Goal: Transaction & Acquisition: Purchase product/service

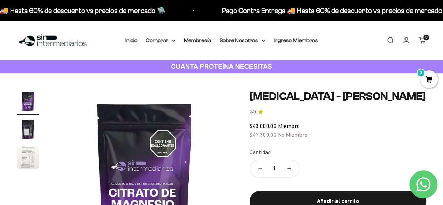
click at [430, 79] on span "3" at bounding box center [430, 79] width 18 height 18
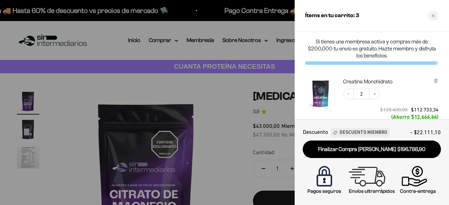
click at [416, 99] on div "Decrease quantity 2 Increase quantity $125.400,00 $112.733,34 (Ahorro $12.666,6…" at bounding box center [387, 105] width 102 height 46
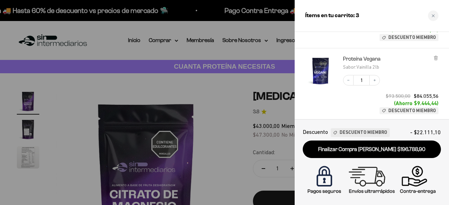
scroll to position [98, 0]
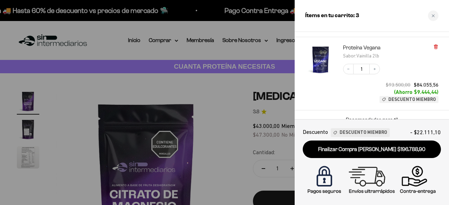
click at [435, 47] on icon at bounding box center [435, 47] width 1 height 4
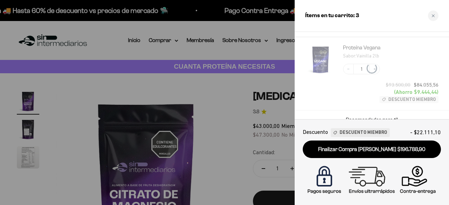
scroll to position [76, 0]
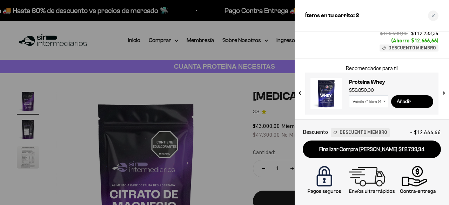
click at [443, 60] on div "Recomendados para ti! Proteína Whey - Sin Sabor $97.900,00 Sin Sabor / 2 libras…" at bounding box center [371, 89] width 154 height 61
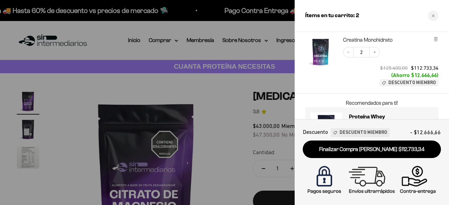
scroll to position [42, 0]
click at [443, 60] on div "Creatina Monohidrato Decrease quantity 2 Increase quantity $125.400,00 $112.733…" at bounding box center [371, 61] width 154 height 64
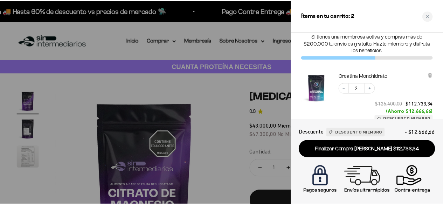
scroll to position [0, 0]
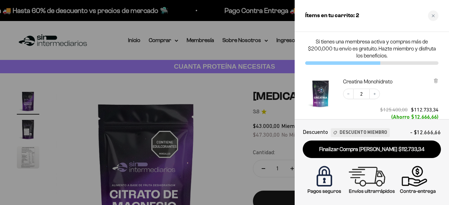
click at [187, 30] on div at bounding box center [224, 102] width 449 height 205
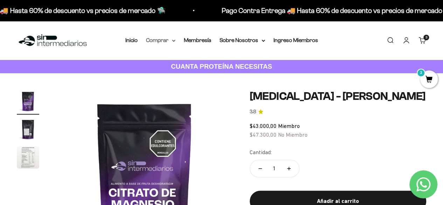
click at [165, 37] on summary "Comprar" at bounding box center [160, 40] width 29 height 9
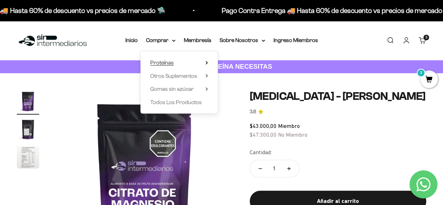
click at [184, 62] on summary "Proteínas" at bounding box center [179, 62] width 58 height 9
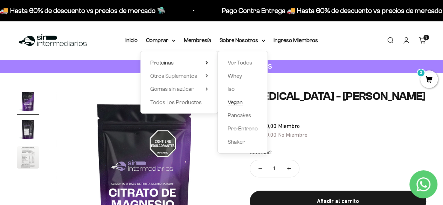
click at [239, 104] on span "Vegan" at bounding box center [235, 102] width 15 height 6
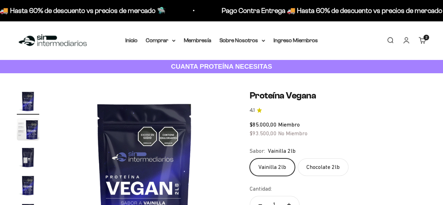
click at [322, 167] on label "Chocolate 2lb" at bounding box center [323, 167] width 51 height 18
click at [250, 158] on input "Chocolate 2lb" at bounding box center [250, 158] width 0 height 0
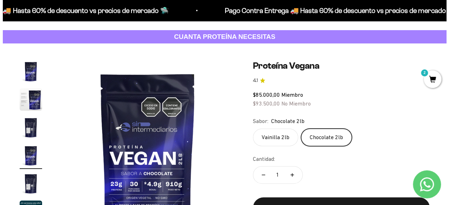
scroll to position [37, 0]
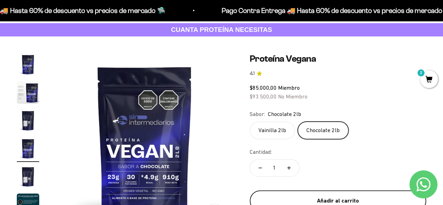
click at [334, 201] on div "Añadir al carrito" at bounding box center [338, 200] width 149 height 9
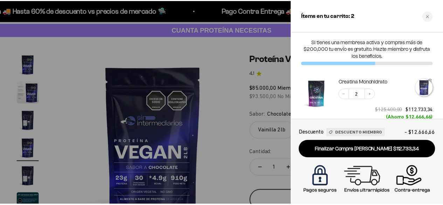
scroll to position [0, 552]
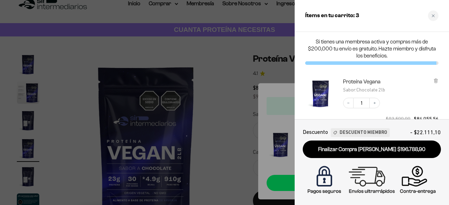
click at [213, 84] on div at bounding box center [224, 102] width 449 height 205
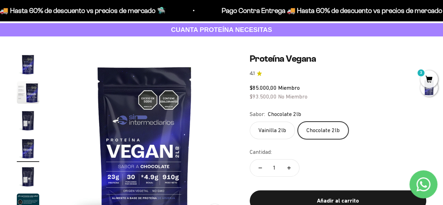
scroll to position [0, 0]
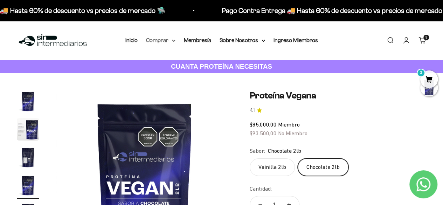
click at [163, 42] on summary "Comprar" at bounding box center [160, 40] width 29 height 9
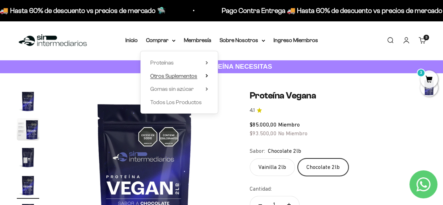
click at [196, 76] on span "Otros Suplementos" at bounding box center [173, 76] width 47 height 6
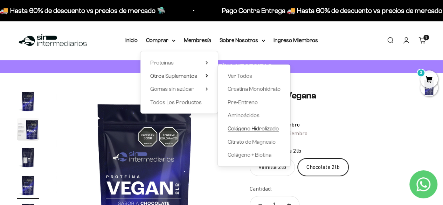
click at [249, 131] on span "Colágeno Hidrolizado" at bounding box center [253, 128] width 51 height 6
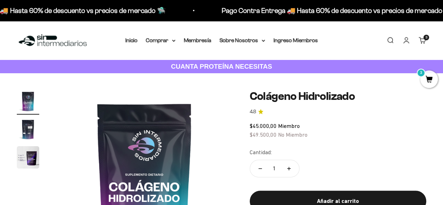
click at [424, 40] on div "3 artículos 3" at bounding box center [427, 38] width 6 height 6
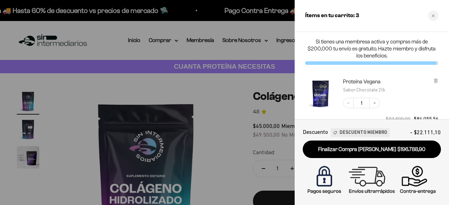
click at [432, 96] on div "Decrease quantity 1 Increase quantity $93.500,00 $84.055,56 (Ahorro $9.444,44) …" at bounding box center [387, 114] width 102 height 46
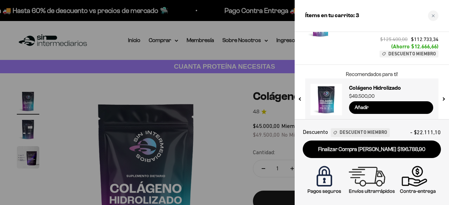
scroll to position [149, 0]
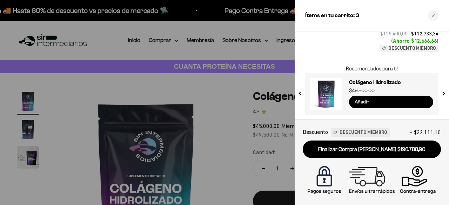
click at [397, 100] on input "Añadir" at bounding box center [391, 102] width 84 height 13
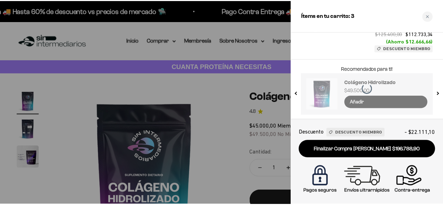
scroll to position [199, 0]
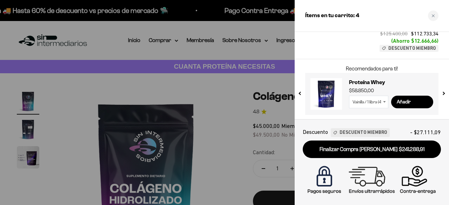
click at [262, 49] on div at bounding box center [224, 102] width 449 height 205
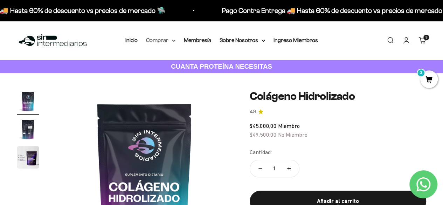
click at [170, 36] on summary "Comprar" at bounding box center [160, 40] width 29 height 9
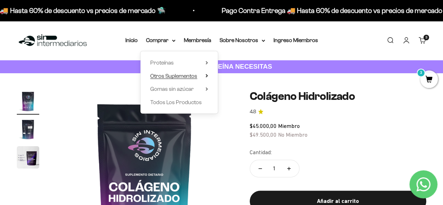
click at [191, 76] on span "Otros Suplementos" at bounding box center [173, 76] width 47 height 6
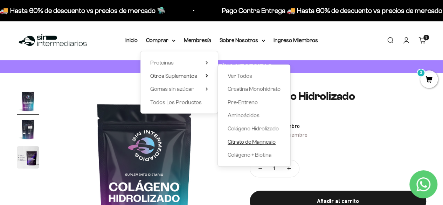
click at [261, 143] on span "Citrato de Magnesio" at bounding box center [252, 142] width 48 height 6
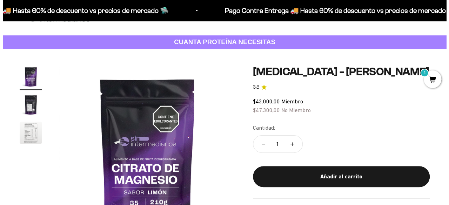
scroll to position [29, 0]
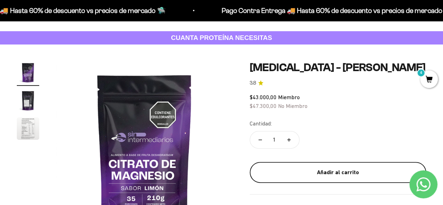
click at [333, 171] on div "Añadir al carrito" at bounding box center [338, 172] width 149 height 9
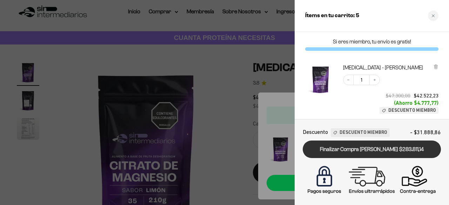
click at [347, 148] on link "Finalizar Compra Segura $283.811,14" at bounding box center [371, 150] width 138 height 18
